Goal: Register for event/course

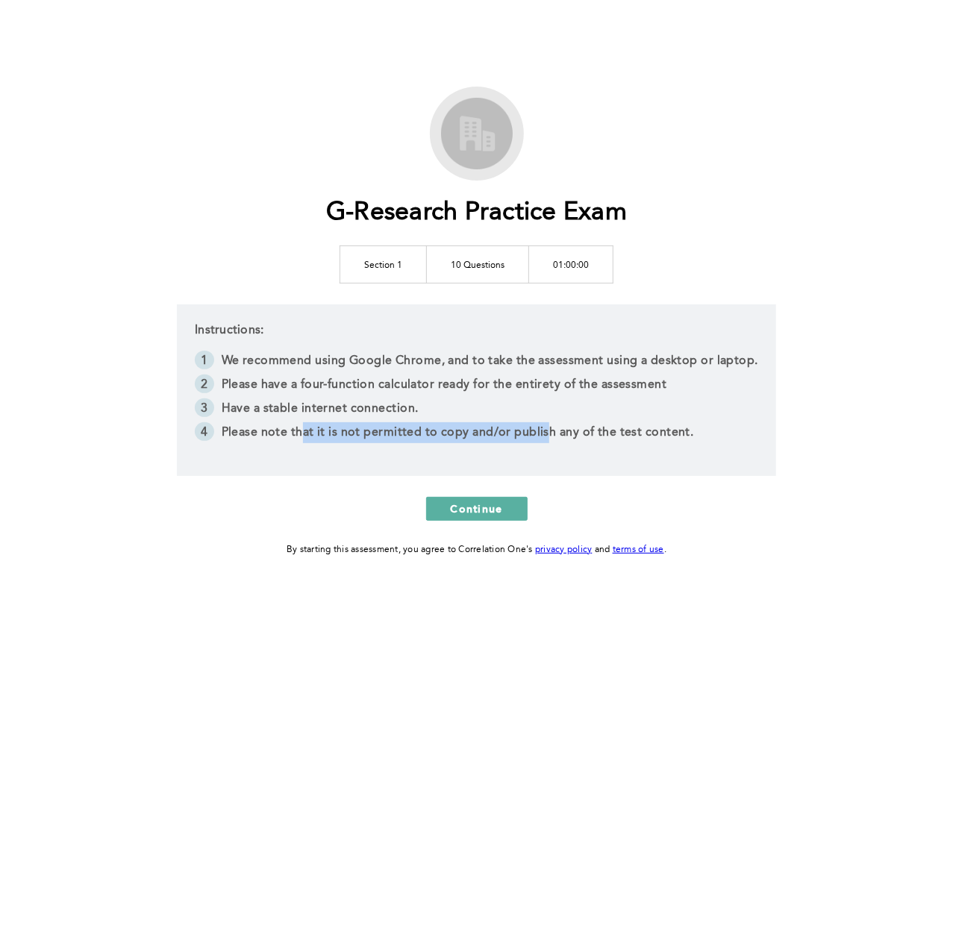
drag, startPoint x: 428, startPoint y: 431, endPoint x: 593, endPoint y: 434, distance: 165.7
click at [557, 431] on li "Please note that it is not permitted to copy and/or publish any of the test con…" at bounding box center [476, 434] width 563 height 24
click at [593, 434] on li "Please note that it is not permitted to copy and/or publish any of the test con…" at bounding box center [476, 434] width 563 height 24
drag, startPoint x: 477, startPoint y: 266, endPoint x: 590, endPoint y: 266, distance: 113.4
click at [575, 265] on tr "Section 1 10 Questions 01:00:00" at bounding box center [476, 264] width 273 height 37
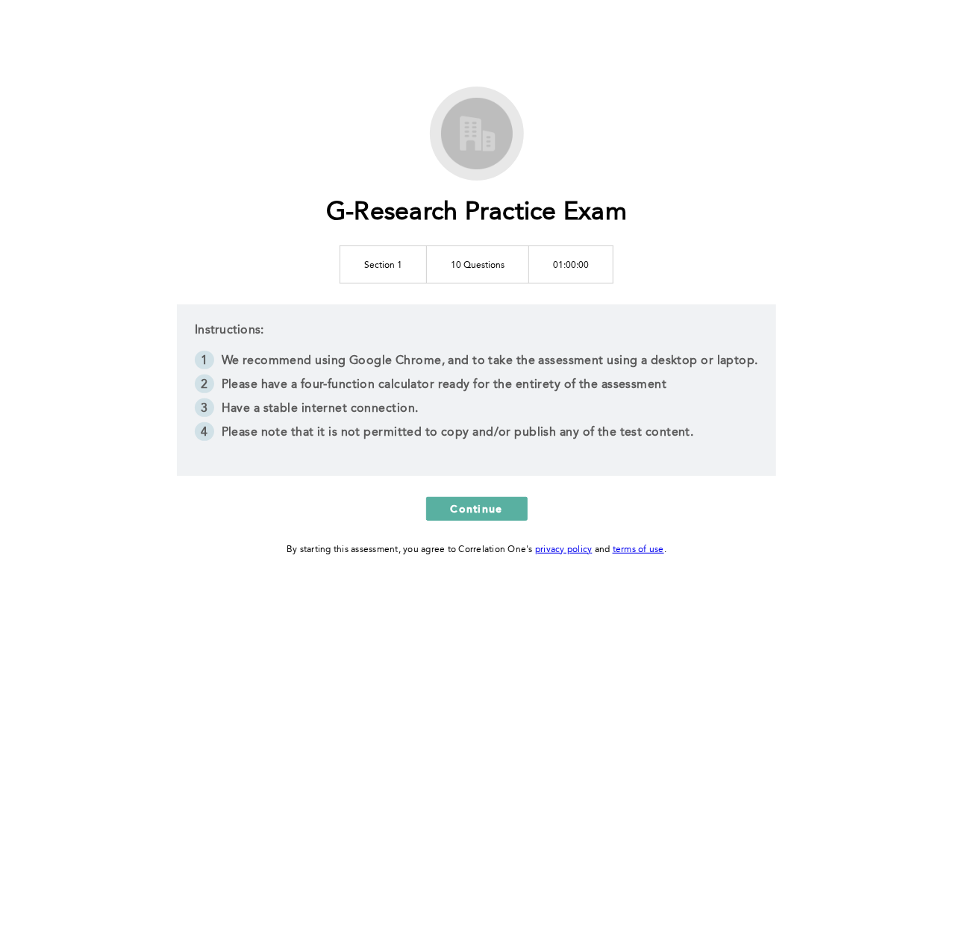
click at [599, 266] on td "01:00:00" at bounding box center [571, 264] width 84 height 37
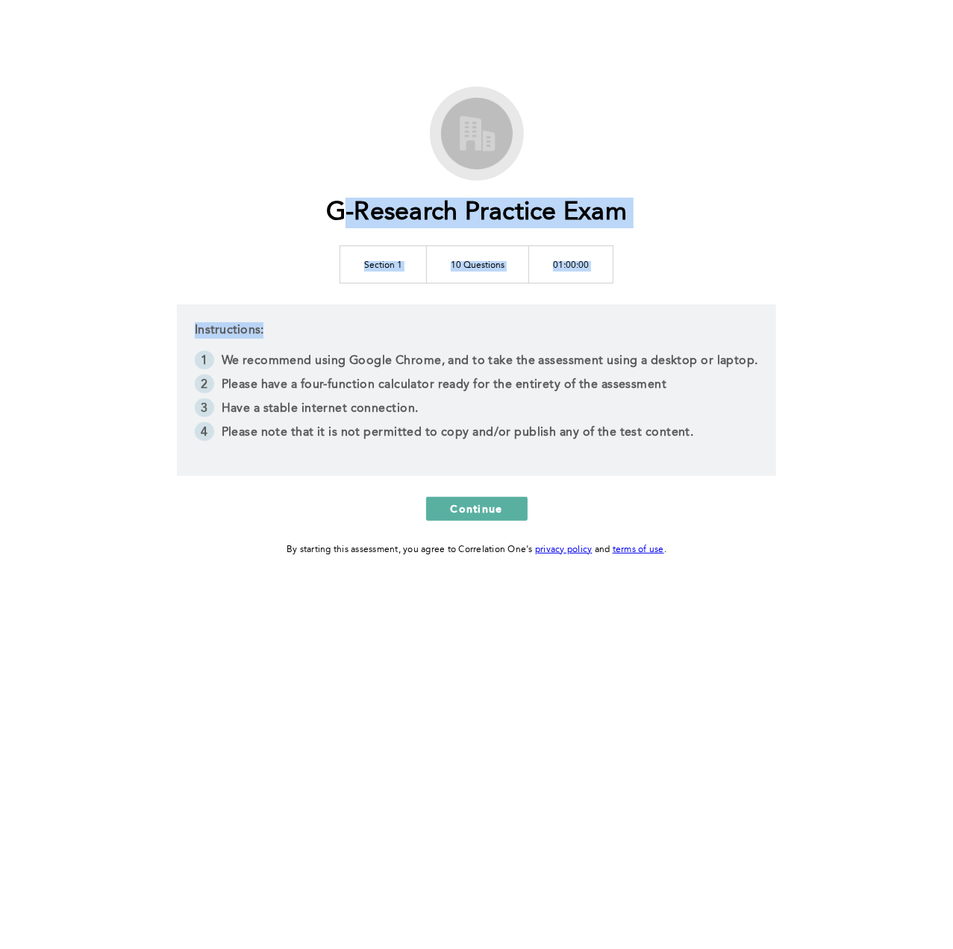
drag, startPoint x: 634, startPoint y: 216, endPoint x: 338, endPoint y: 216, distance: 296.2
click at [338, 216] on div "G-Research Practice Exam Section 1 10 Questions 01:00:00 Instructions: We recom…" at bounding box center [477, 323] width 764 height 472
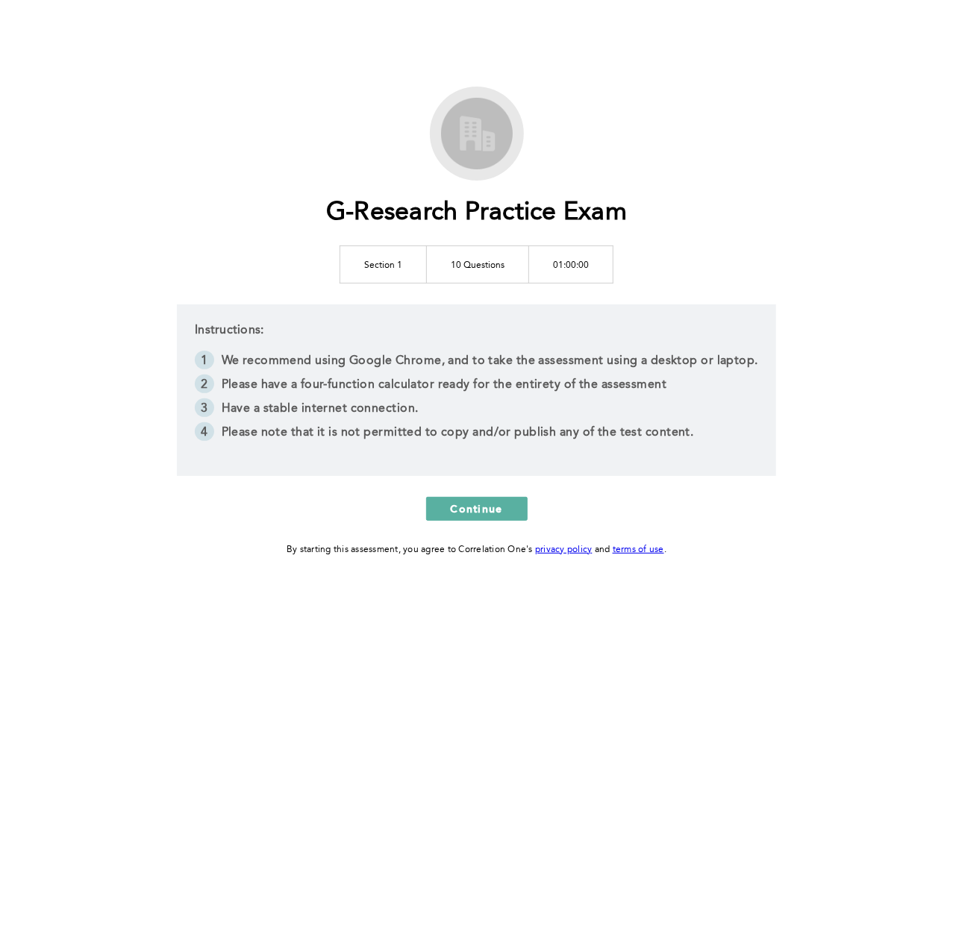
click at [338, 216] on h1 "G-Research Practice Exam" at bounding box center [476, 213] width 301 height 31
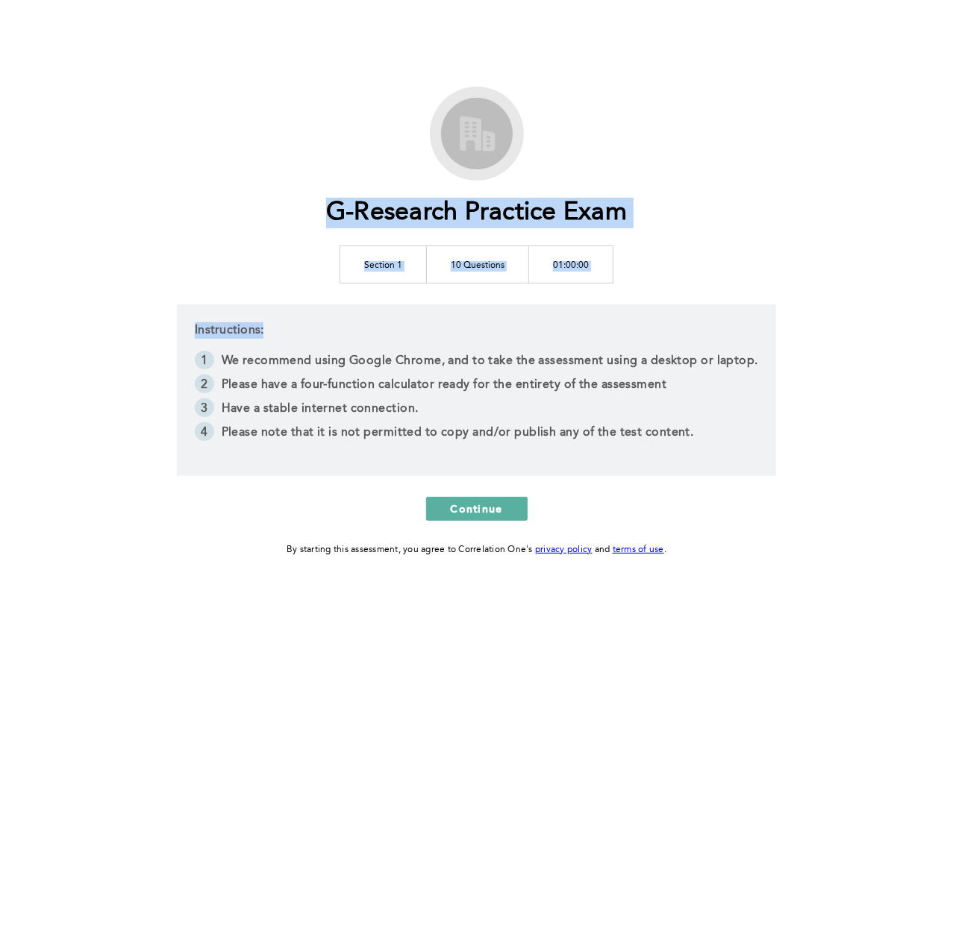
drag, startPoint x: 326, startPoint y: 214, endPoint x: 641, endPoint y: 213, distance: 314.9
click at [641, 213] on div "G-Research Practice Exam Section 1 10 Questions 01:00:00 Instructions: We recom…" at bounding box center [477, 323] width 764 height 472
drag, startPoint x: 631, startPoint y: 216, endPoint x: 323, endPoint y: 216, distance: 307.4
click at [326, 216] on h1 "G-Research Practice Exam" at bounding box center [476, 213] width 301 height 31
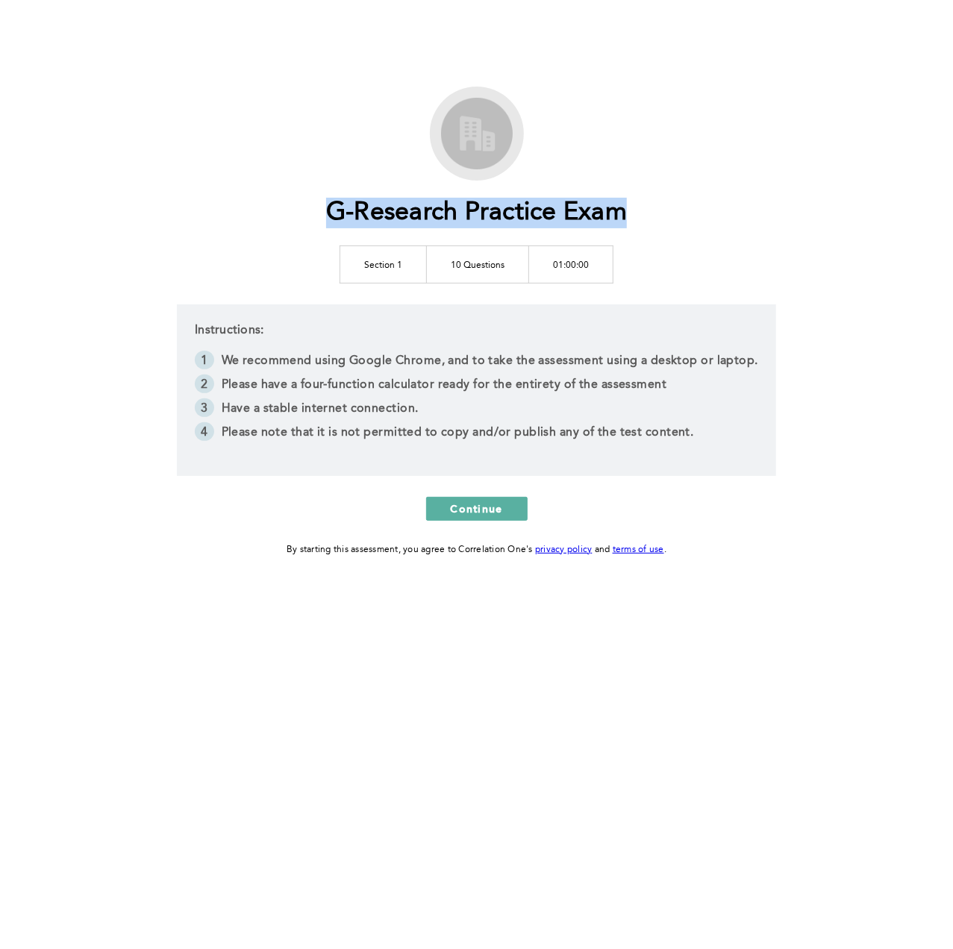
copy h1 "G-Research Practice Exam"
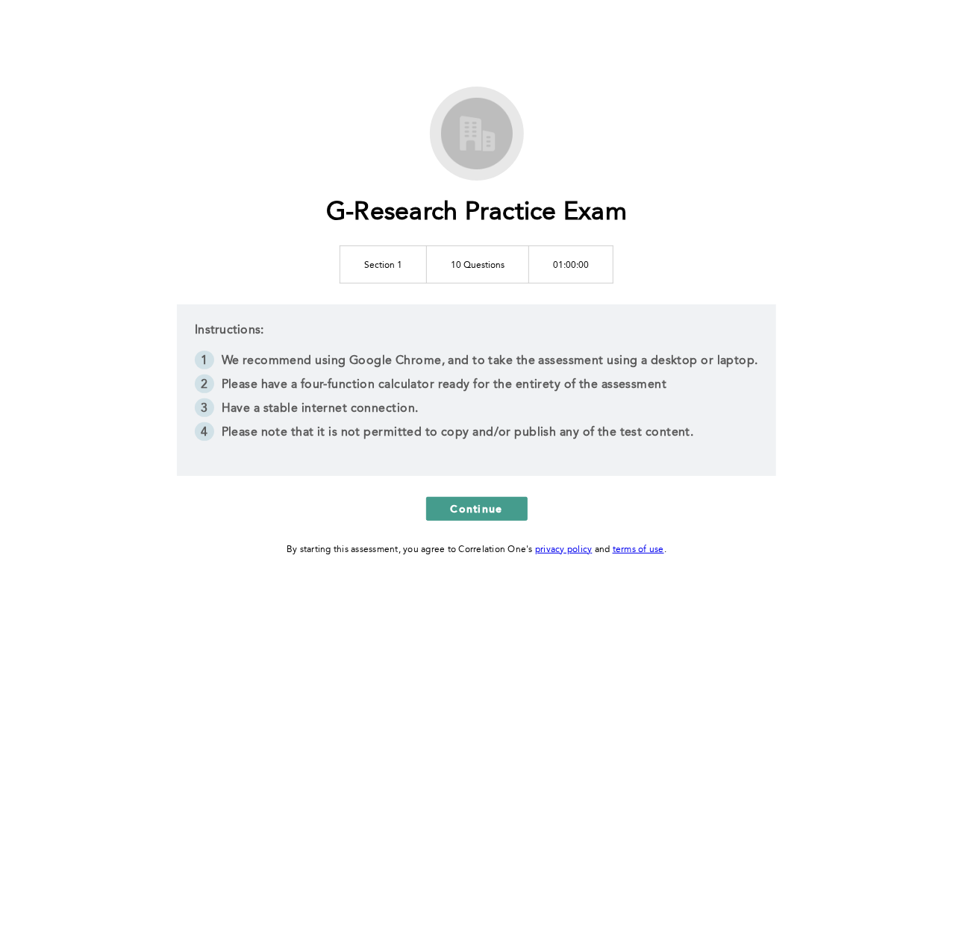
click at [490, 502] on span "Continue" at bounding box center [477, 508] width 52 height 14
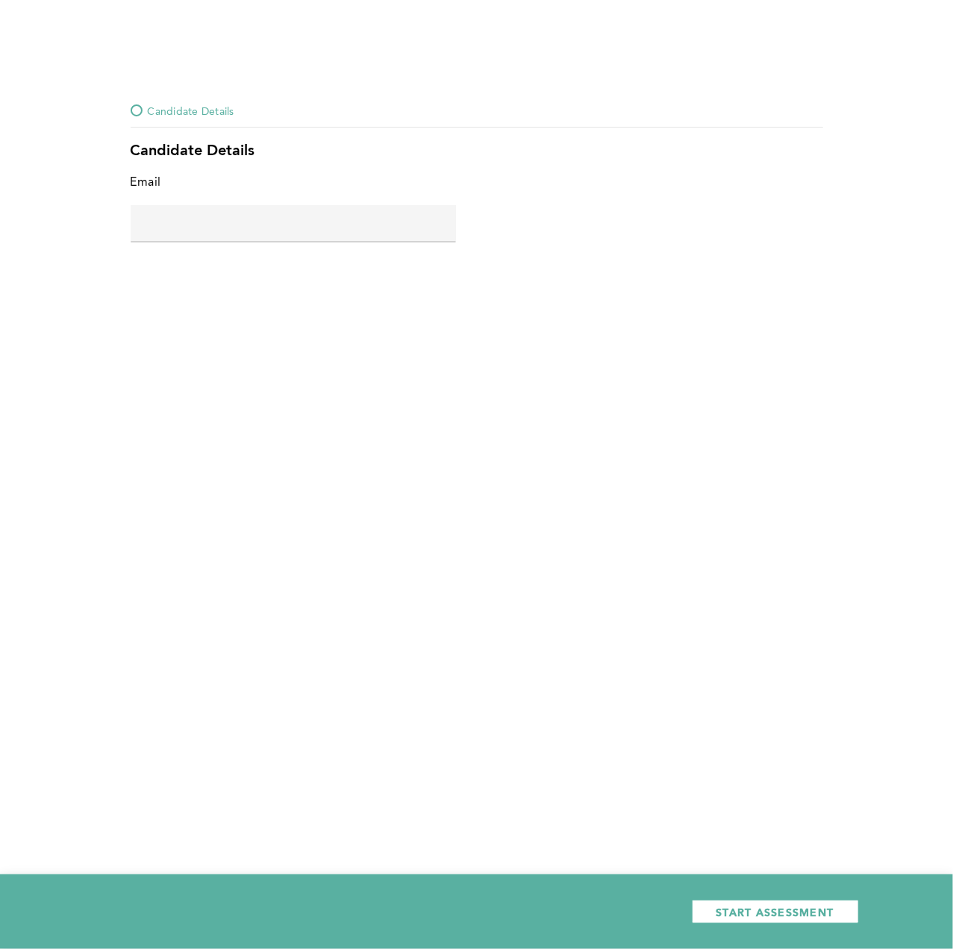
drag, startPoint x: 140, startPoint y: 110, endPoint x: 188, endPoint y: 163, distance: 72.4
click at [171, 150] on div "Candidate Details Candidate Details Email error placeholder START ASSESSMENT" at bounding box center [477, 184] width 716 height 166
click at [735, 904] on button "START ASSESSMENT" at bounding box center [775, 912] width 167 height 24
click at [595, 501] on div "Candidate Details Candidate Details Email Please enter an email START ASSESSMENT" at bounding box center [476, 474] width 953 height 949
click at [155, 104] on span "Candidate Details" at bounding box center [191, 110] width 87 height 18
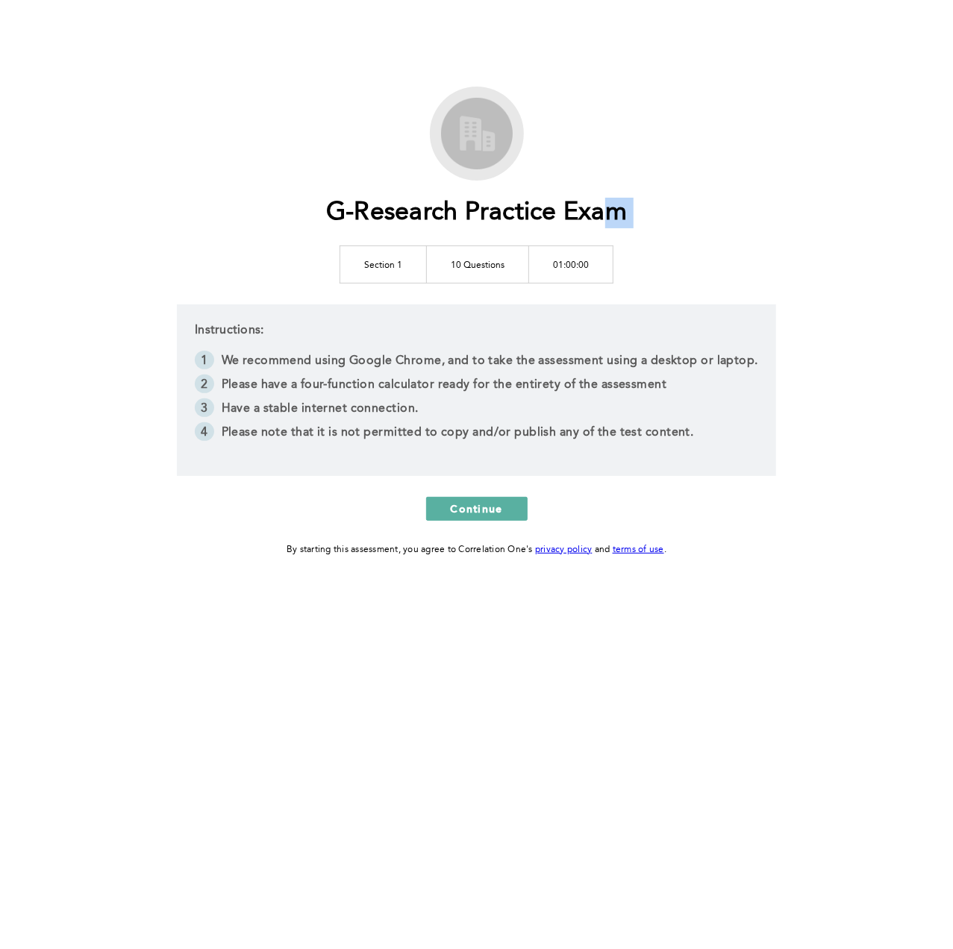
drag, startPoint x: 483, startPoint y: 250, endPoint x: 622, endPoint y: 266, distance: 140.4
click at [622, 266] on div "G-Research Practice Exam Section 1 10 Questions 01:00:00 Instructions: We recom…" at bounding box center [477, 323] width 764 height 472
click at [623, 266] on div "G-Research Practice Exam Section 1 10 Questions 01:00:00 Instructions: We recom…" at bounding box center [477, 323] width 764 height 472
